Goal: Task Accomplishment & Management: Use online tool/utility

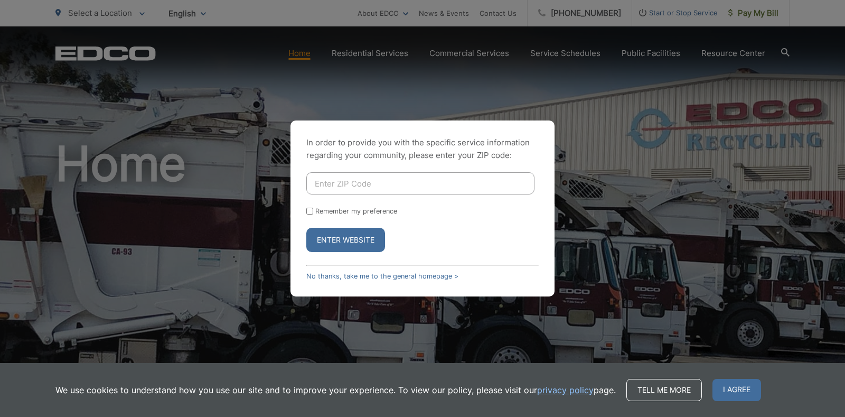
click at [324, 186] on input "Enter ZIP Code" at bounding box center [420, 183] width 228 height 22
type input "91977"
click at [336, 241] on button "Enter Website" at bounding box center [345, 240] width 79 height 24
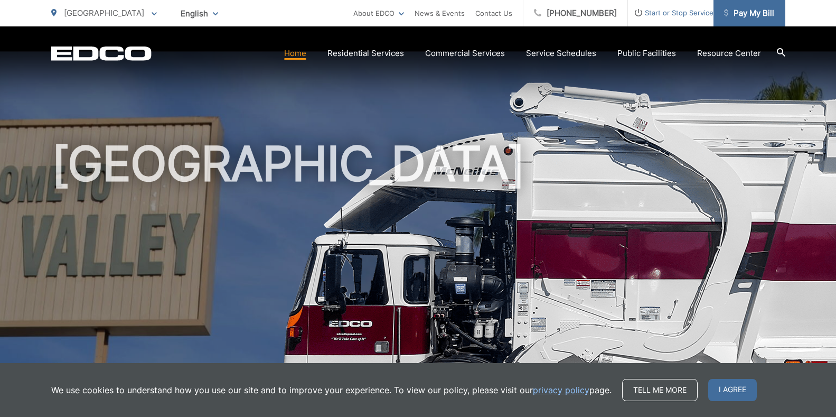
click at [749, 11] on span "Pay My Bill" at bounding box center [749, 13] width 50 height 13
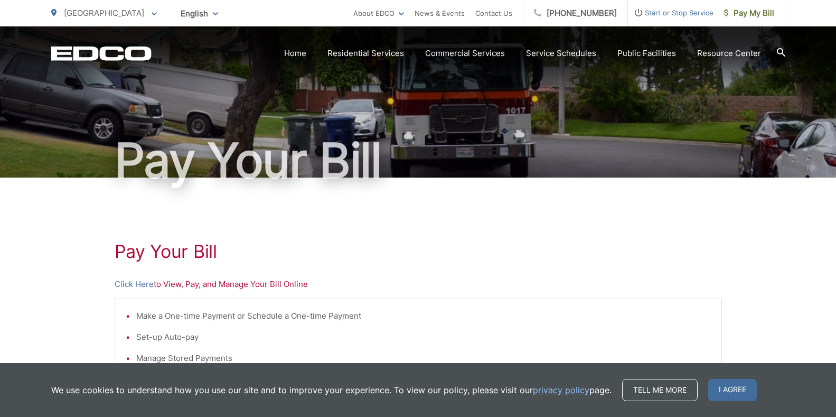
scroll to position [53, 0]
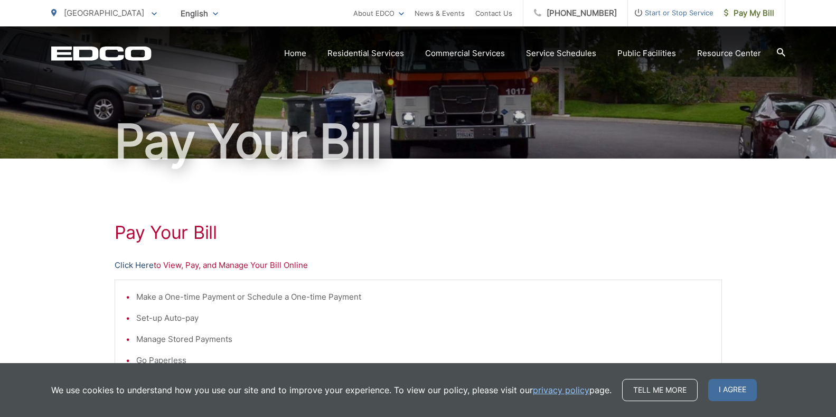
click at [130, 266] on link "Click Here" at bounding box center [134, 265] width 39 height 13
